Goal: Task Accomplishment & Management: Manage account settings

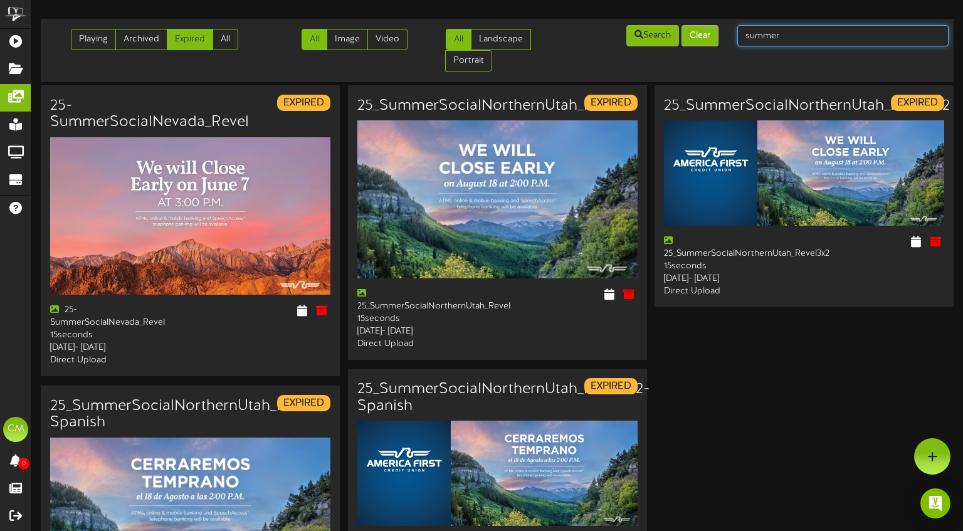
drag, startPoint x: 761, startPoint y: 33, endPoint x: 718, endPoint y: 29, distance: 43.4
click at [718, 29] on div "Playing Archived Expired All All Image Video All Landscape Portrait" at bounding box center [497, 50] width 922 height 53
type input "first time"
click at [230, 43] on link "All" at bounding box center [226, 39] width 26 height 21
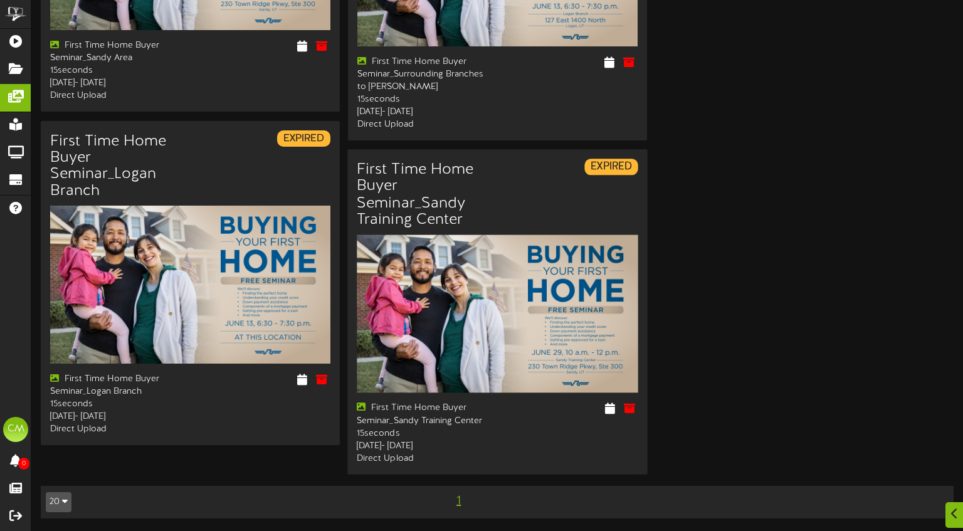
scroll to position [305, 0]
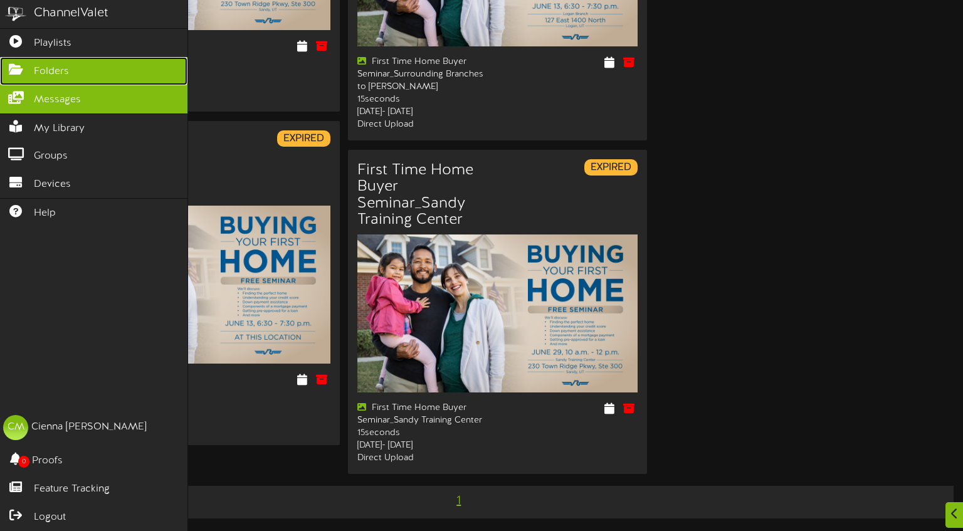
click at [50, 65] on link "Folders" at bounding box center [94, 71] width 188 height 28
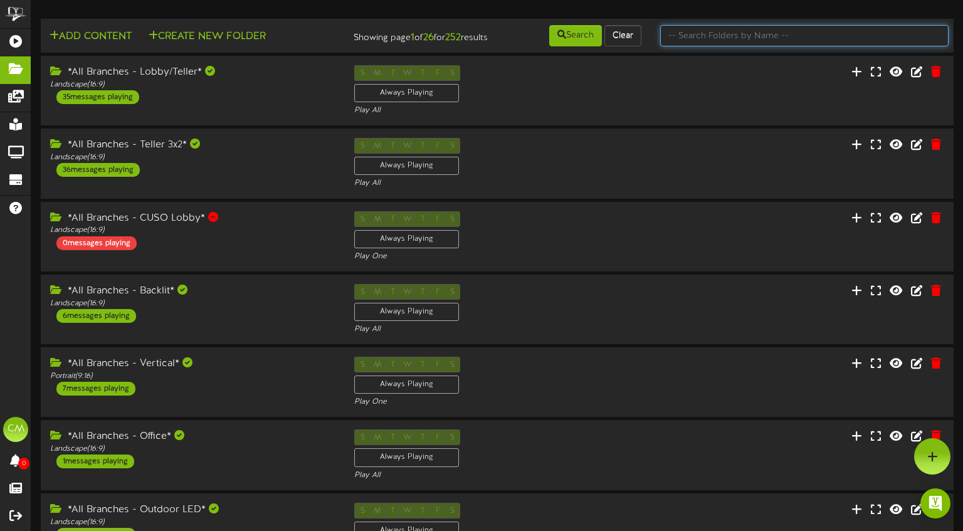
click at [707, 33] on input "text" at bounding box center [804, 35] width 289 height 21
type input "[PERSON_NAME]"
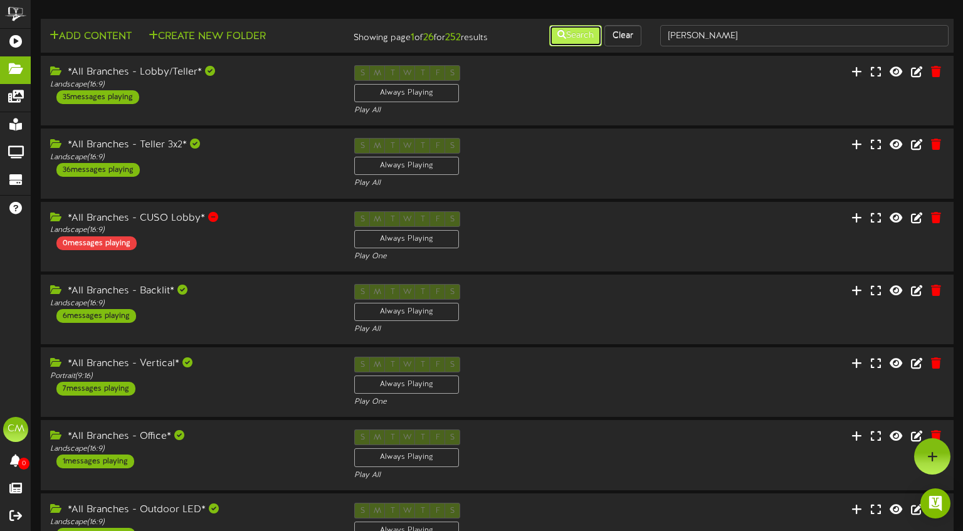
click at [563, 36] on button "Search" at bounding box center [575, 35] width 53 height 21
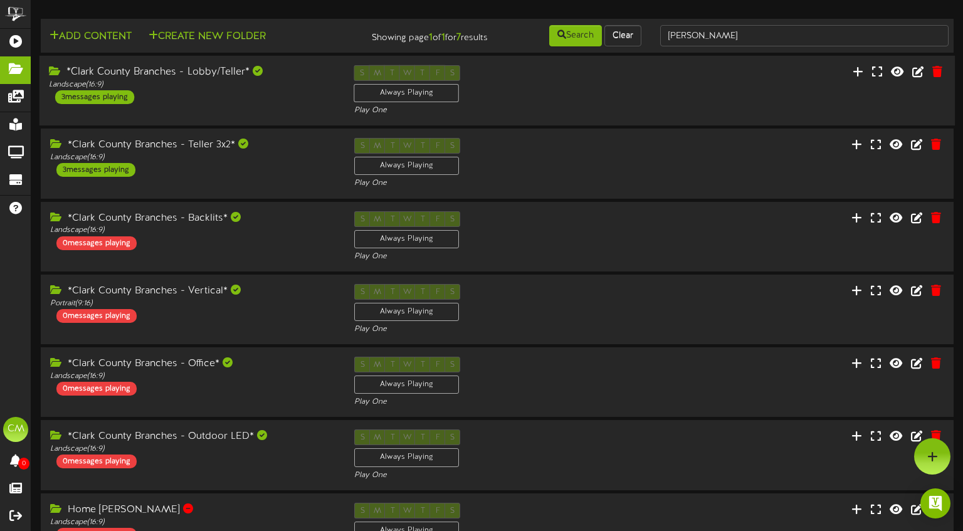
click at [212, 101] on div "*Clark County Branches - Lobby/Teller* Landscape ( 16:9 ) 3 messages playing" at bounding box center [192, 84] width 305 height 39
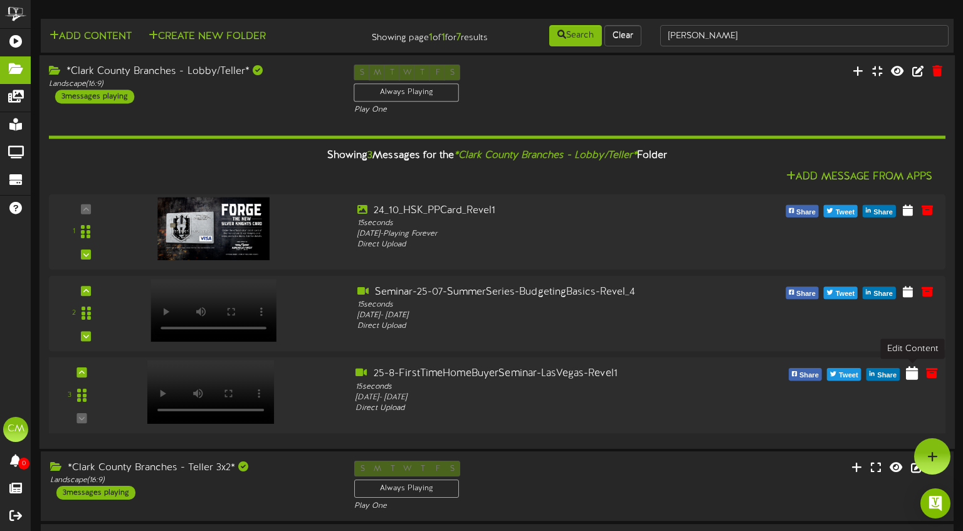
click at [910, 373] on icon at bounding box center [912, 373] width 12 height 14
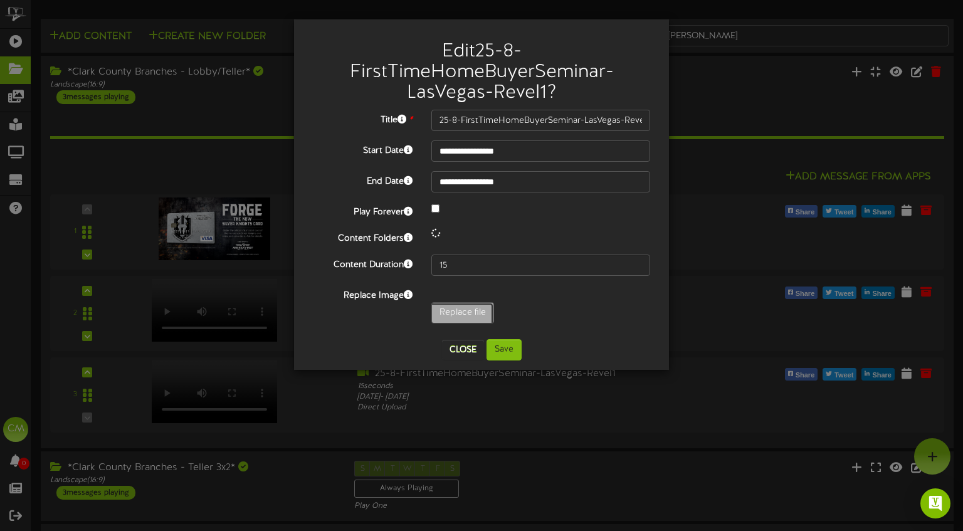
click at [450, 307] on div "**********" at bounding box center [481, 220] width 337 height 220
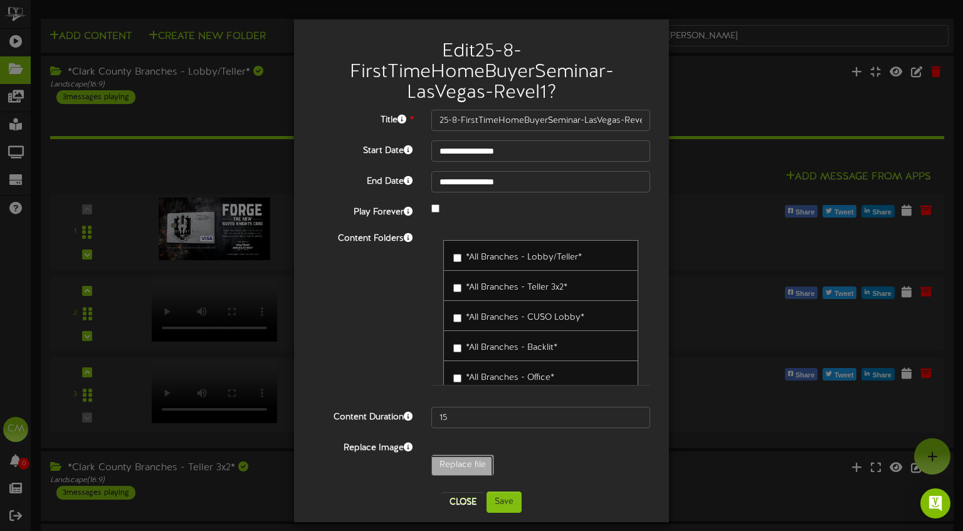
type input "**********"
type input "25-8-FirstTimeHomeBuyerSeminar-LasVegas--Revel"
click at [512, 509] on button "Save" at bounding box center [504, 502] width 35 height 21
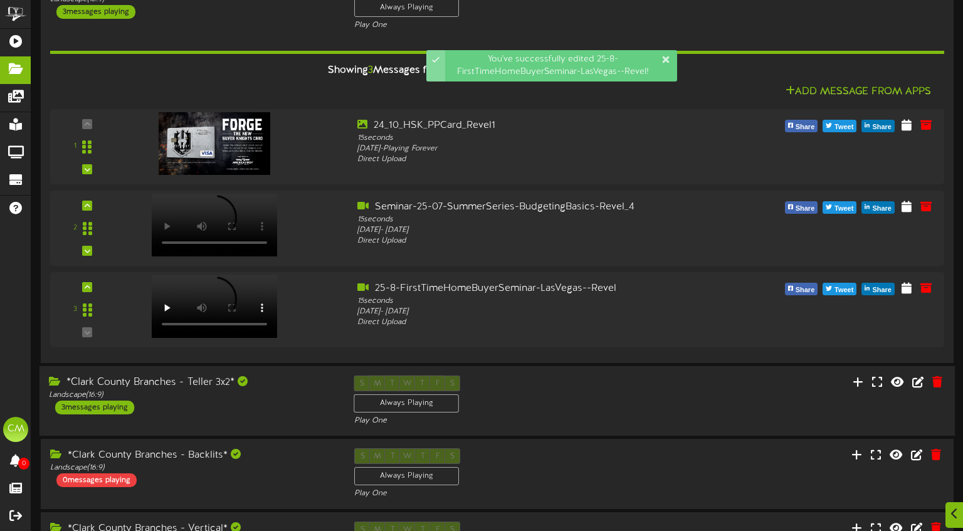
scroll to position [90, 0]
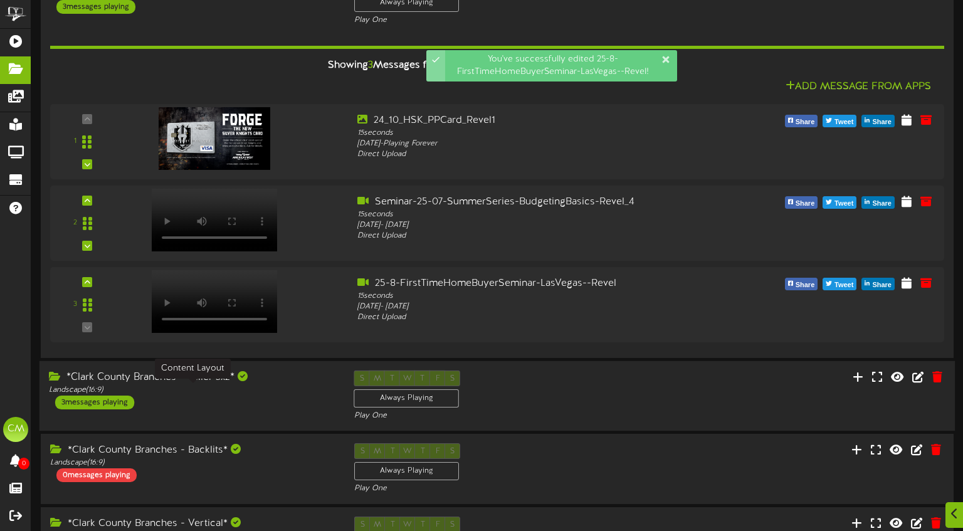
click at [277, 385] on div "Landscape ( 16:9 )" at bounding box center [192, 390] width 287 height 11
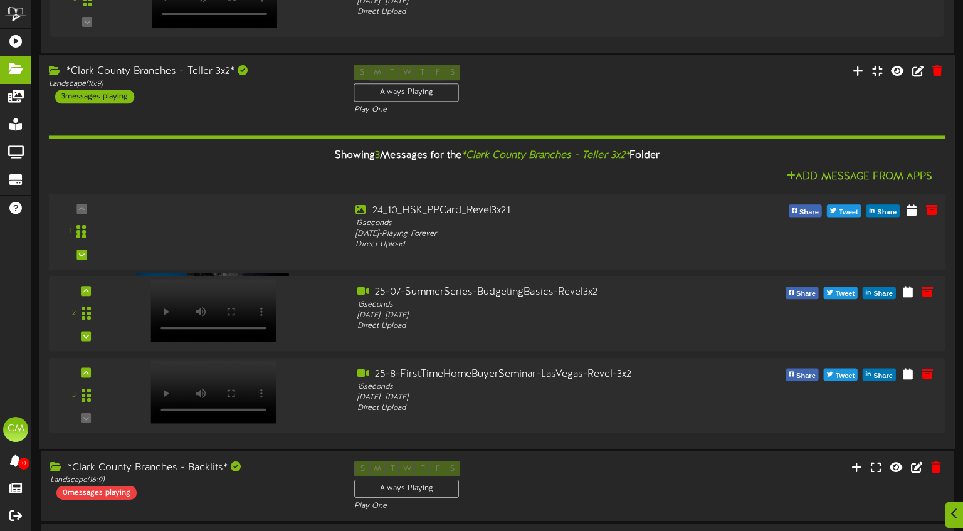
scroll to position [397, 0]
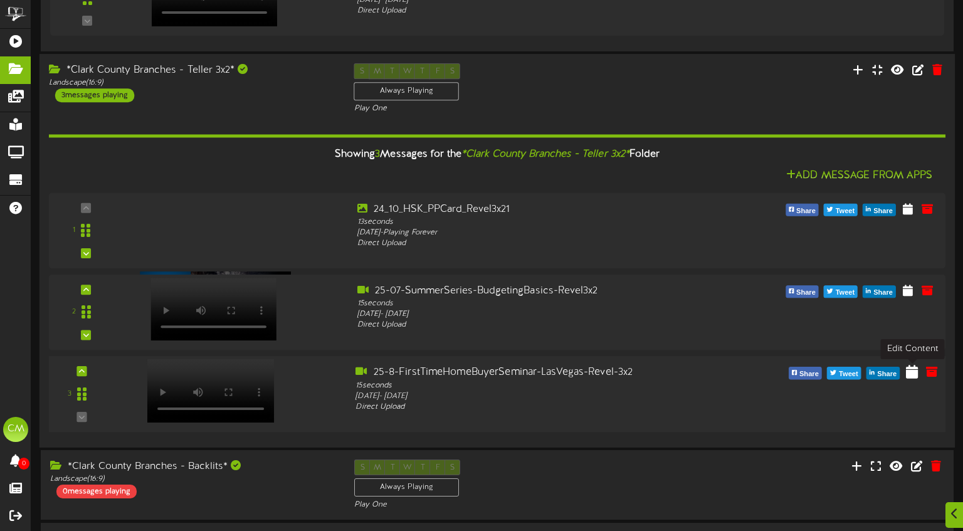
click at [916, 372] on icon at bounding box center [912, 372] width 12 height 14
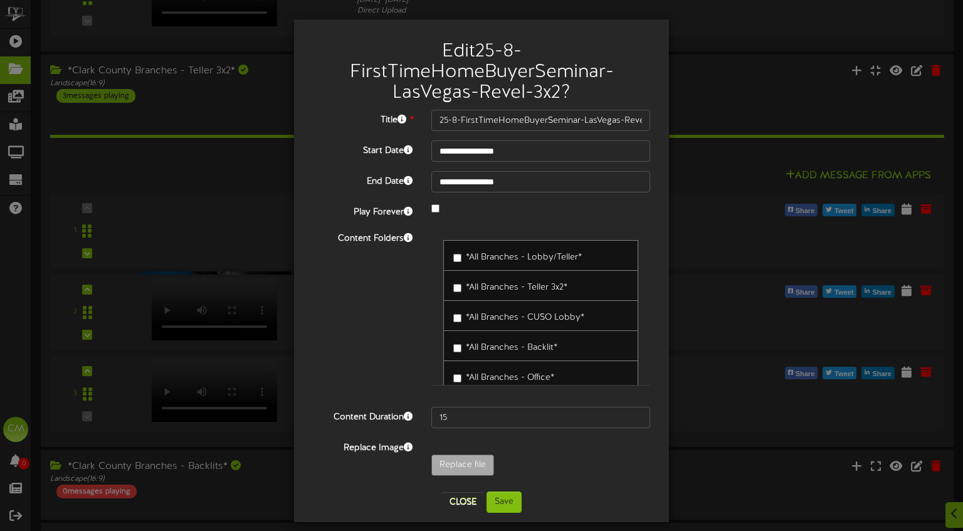
drag, startPoint x: 451, startPoint y: 310, endPoint x: 420, endPoint y: 310, distance: 31.4
click at [423, 305] on div "*All Branches - Lobby/Teller* *All Branches - Teller 3x2*" at bounding box center [541, 312] width 238 height 169
type input "**********"
type input "25-8-FirstTimeHomeBuyerSeminar-LasVegas-Revel-3x2_1"
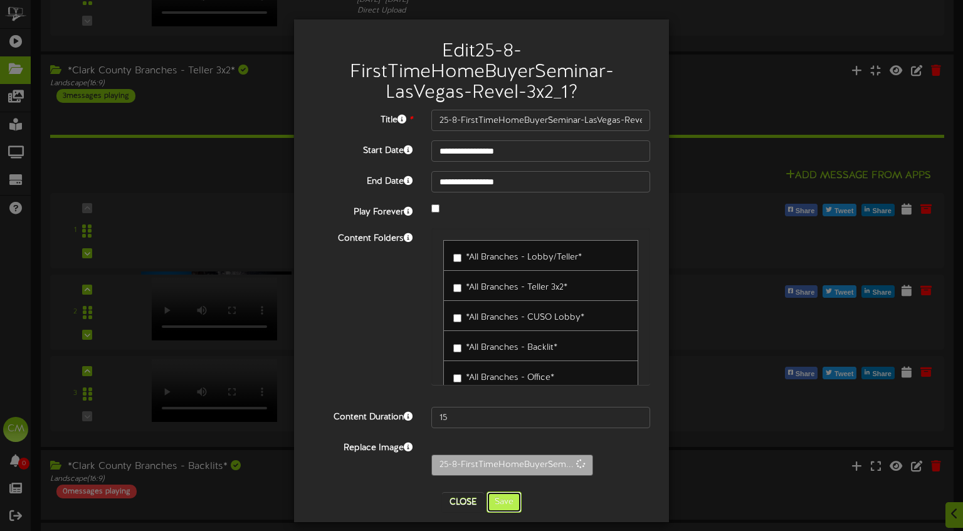
click at [519, 507] on button "Save" at bounding box center [504, 502] width 35 height 21
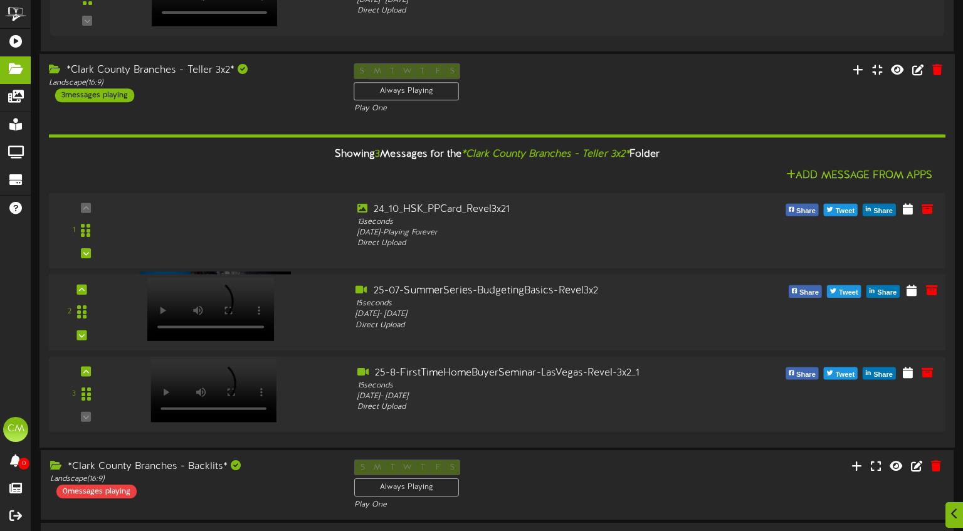
scroll to position [400, 0]
